Goal: Information Seeking & Learning: Learn about a topic

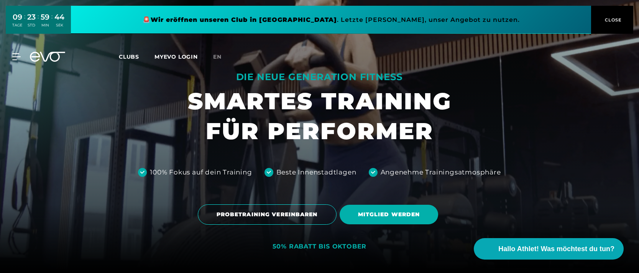
click at [19, 56] on icon at bounding box center [16, 56] width 8 height 7
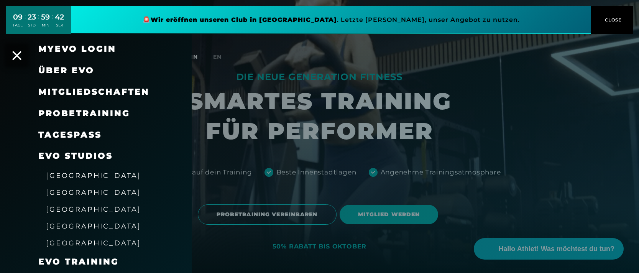
click at [259, 48] on div at bounding box center [319, 136] width 639 height 273
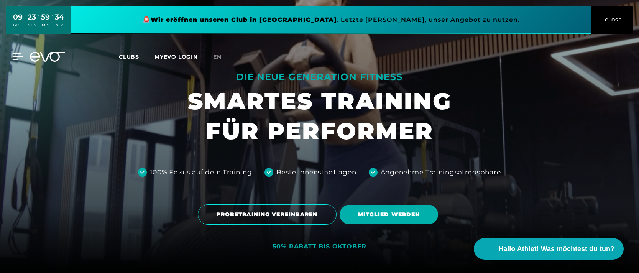
click at [16, 54] on icon at bounding box center [18, 57] width 11 height 6
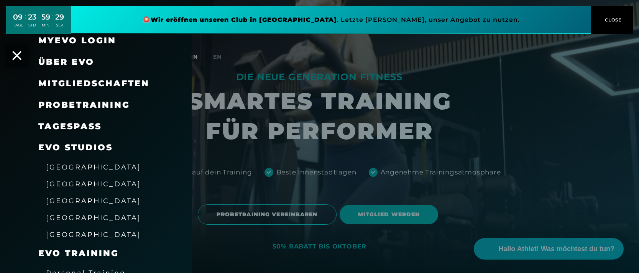
scroll to position [9, 0]
click at [62, 179] on link "[GEOGRAPHIC_DATA]" at bounding box center [93, 183] width 95 height 9
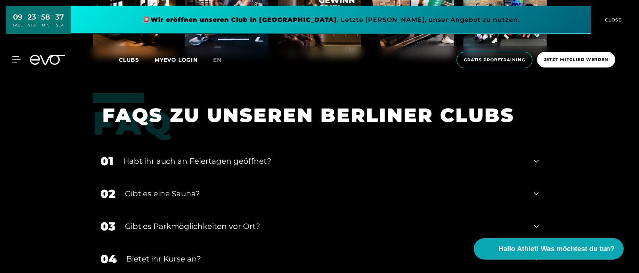
scroll to position [2403, 0]
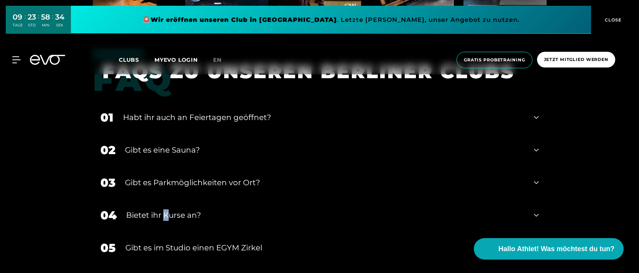
click at [166, 209] on div "Bietet ihr Kurse an?" at bounding box center [325, 214] width 398 height 11
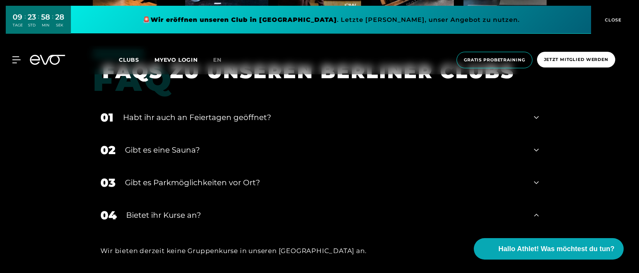
click at [146, 111] on div "Habt ihr auch an Feiertagen geöffnet?" at bounding box center [323, 116] width 401 height 11
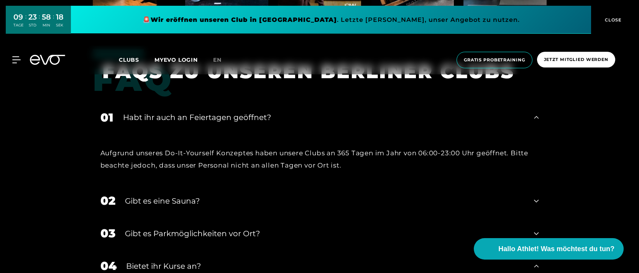
click at [168, 195] on div "Gibt es eine Sauna?" at bounding box center [325, 200] width 400 height 11
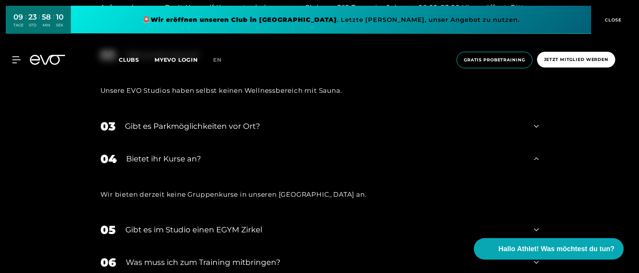
scroll to position [2550, 0]
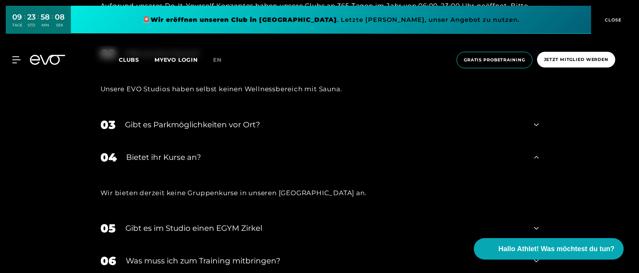
click at [169, 222] on div "Gibt es im Studio einen EGYM Zirkel" at bounding box center [324, 227] width 399 height 11
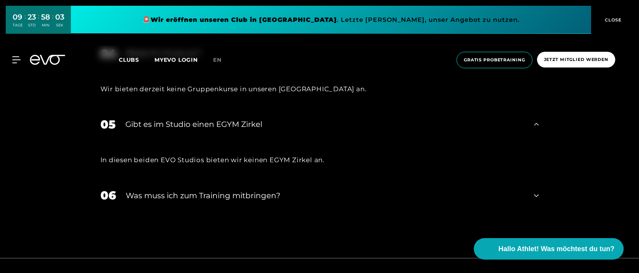
scroll to position [2655, 0]
click at [189, 189] on div "Was muss ich zum Training mitbringen?" at bounding box center [325, 194] width 399 height 11
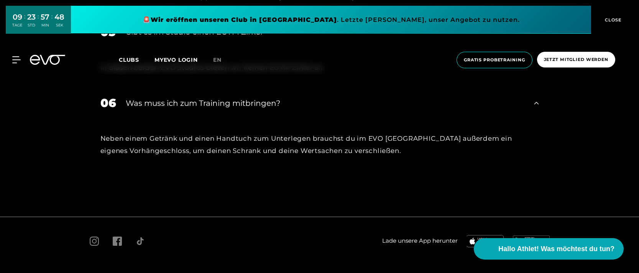
scroll to position [2754, 0]
